Goal: Navigation & Orientation: Find specific page/section

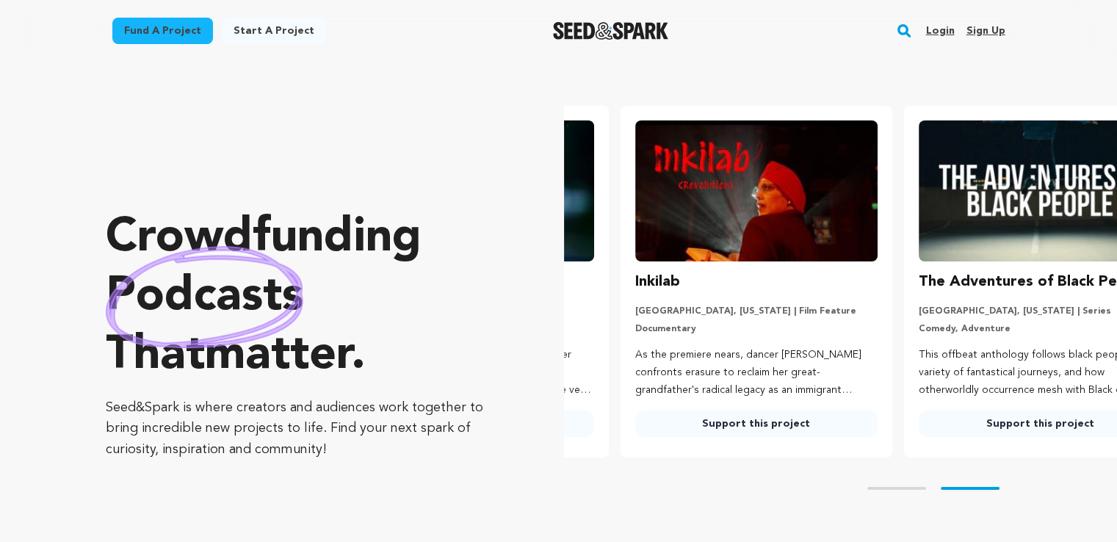
scroll to position [0, 294]
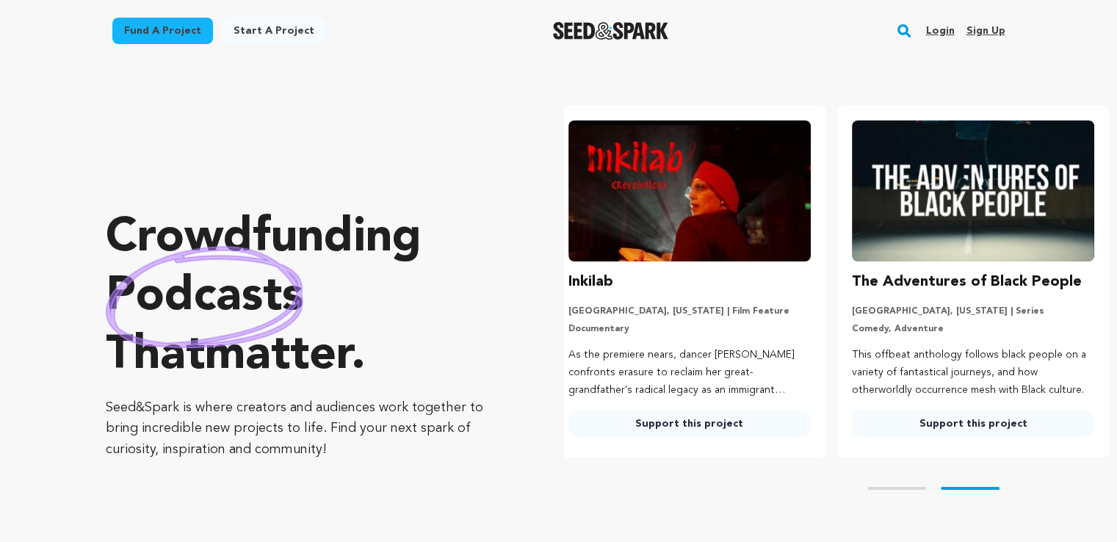
click at [941, 32] on link "Login" at bounding box center [939, 30] width 29 height 23
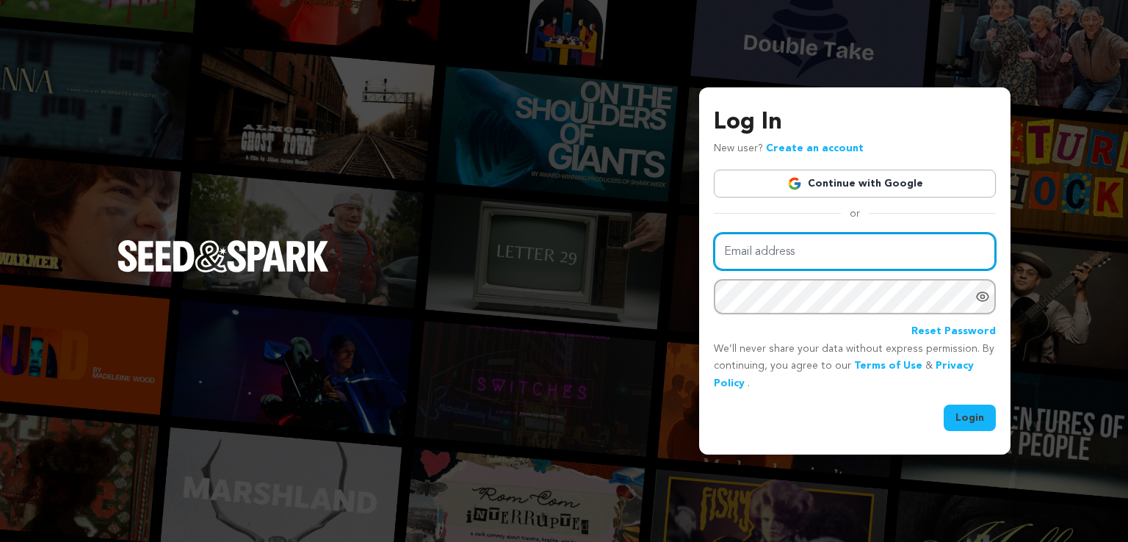
type input "[EMAIL_ADDRESS][DOMAIN_NAME]"
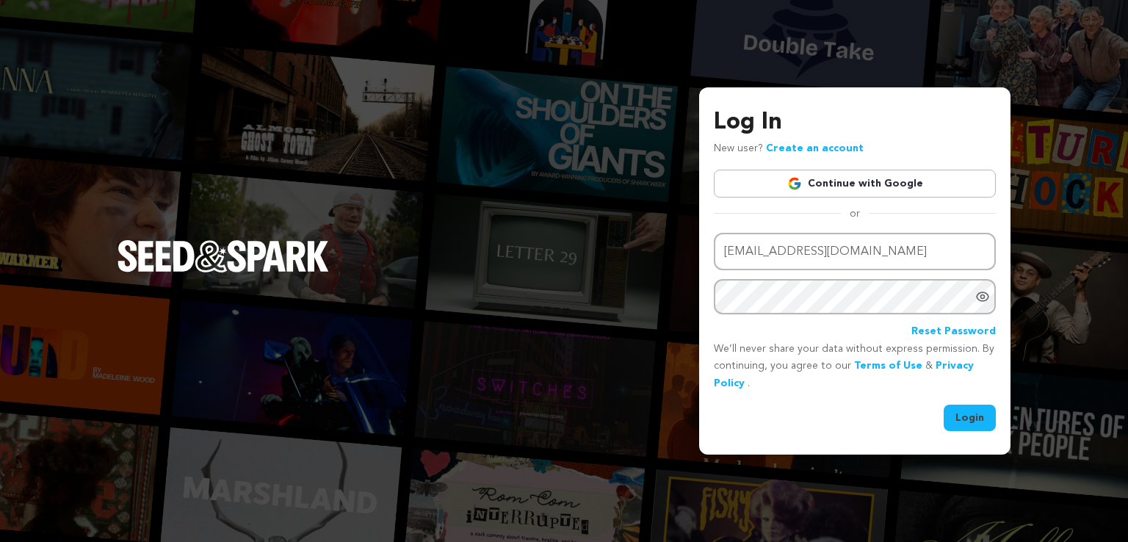
click at [985, 420] on button "Login" at bounding box center [969, 417] width 52 height 26
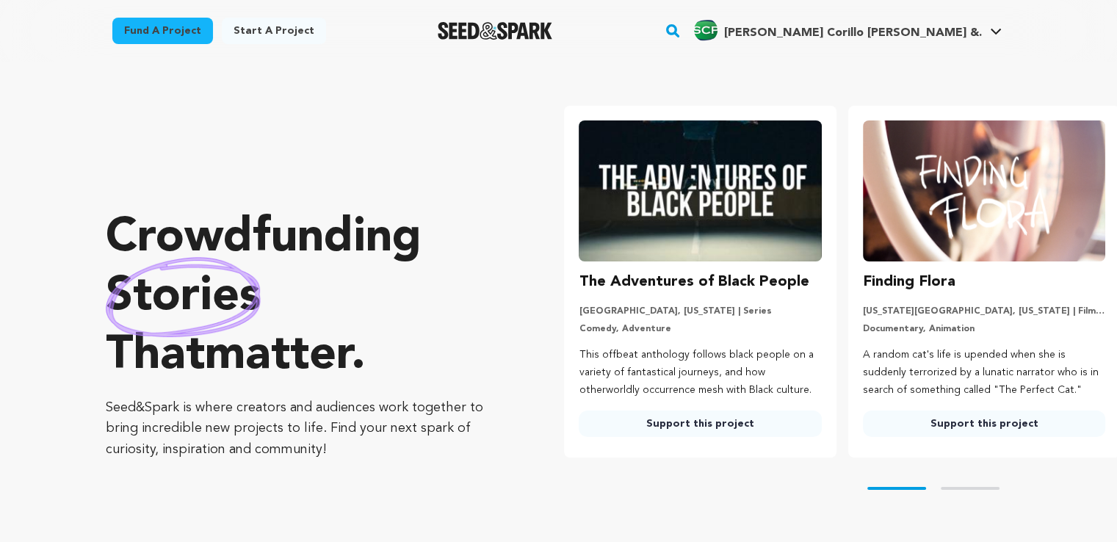
click at [982, 31] on link "Sison Corillo Parone &. Sison Corillo Parone &." at bounding box center [847, 28] width 313 height 26
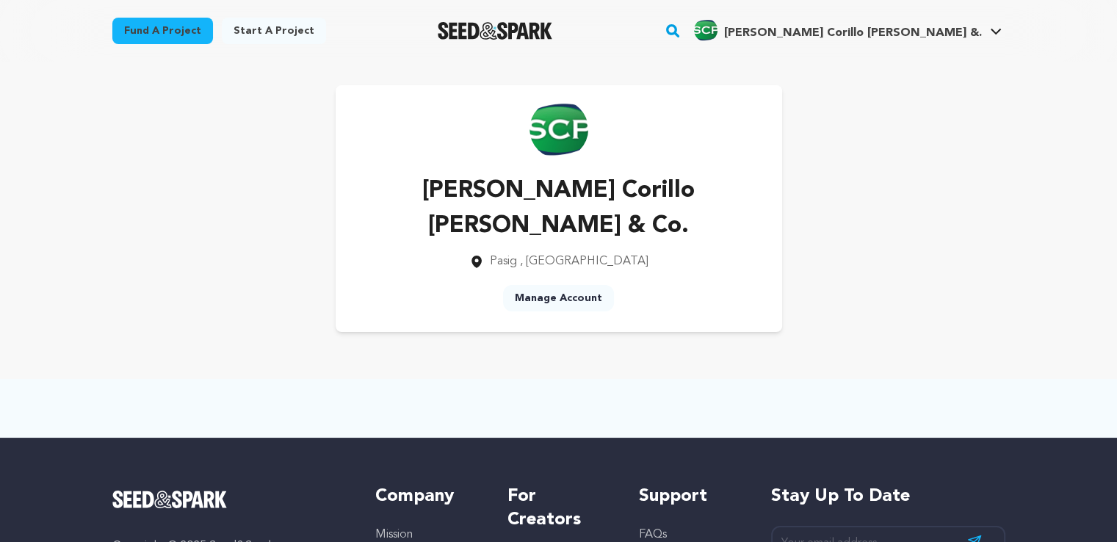
click at [698, 253] on p "Pasig , [GEOGRAPHIC_DATA]" at bounding box center [558, 262] width 399 height 18
click at [823, 313] on div "Sison Corillo Parone & Co. Pasig , Metro Manila Manage Account" at bounding box center [559, 209] width 940 height 294
